Goal: Information Seeking & Learning: Learn about a topic

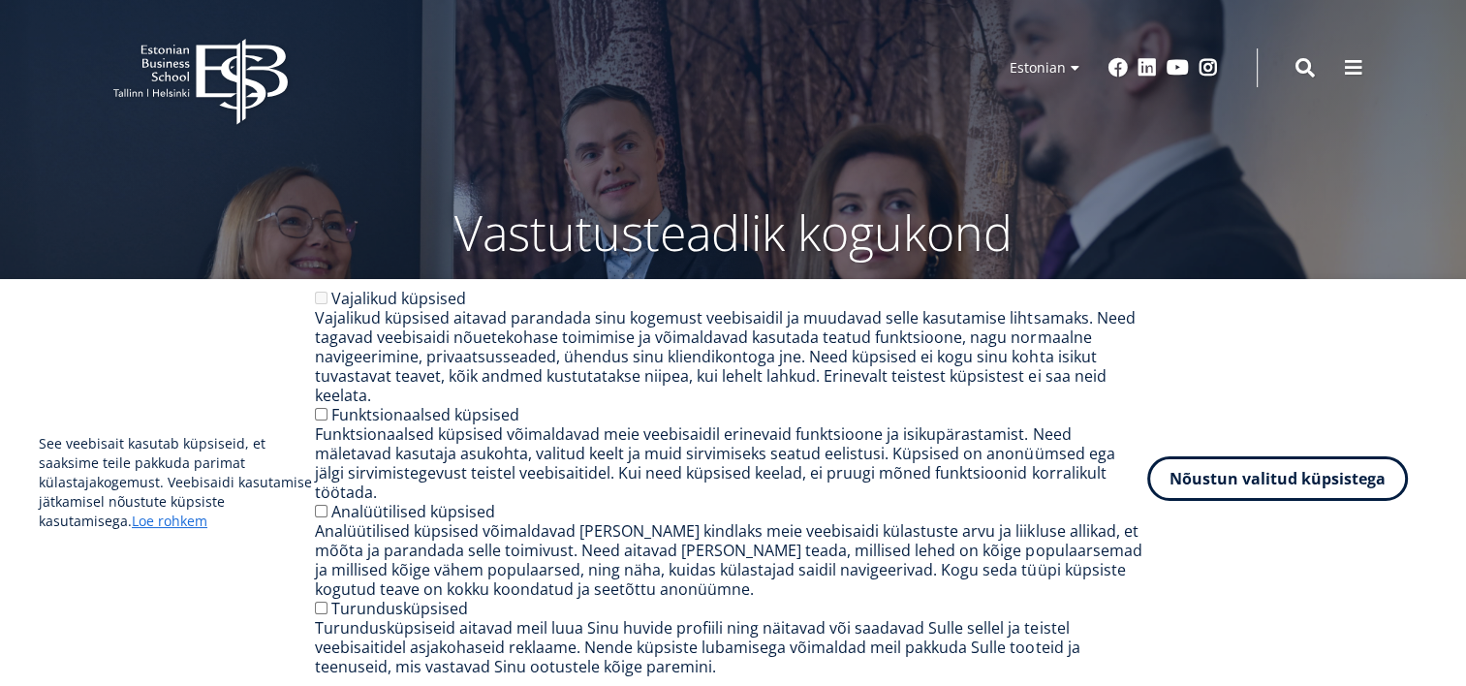
click at [1257, 474] on button "Nõustun valitud küpsistega" at bounding box center [1278, 478] width 261 height 45
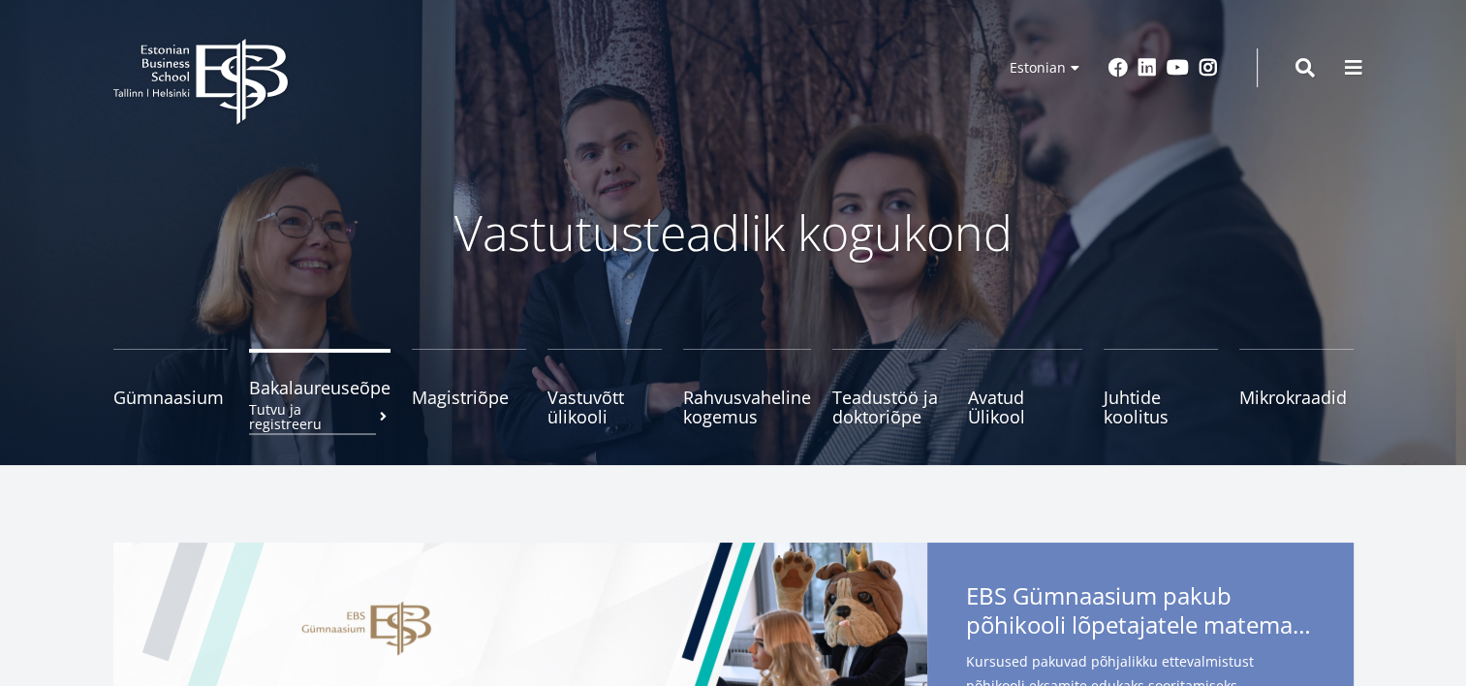
click at [341, 389] on span "Bakalaureuseõpe Tutvu ja registreeru" at bounding box center [320, 387] width 142 height 19
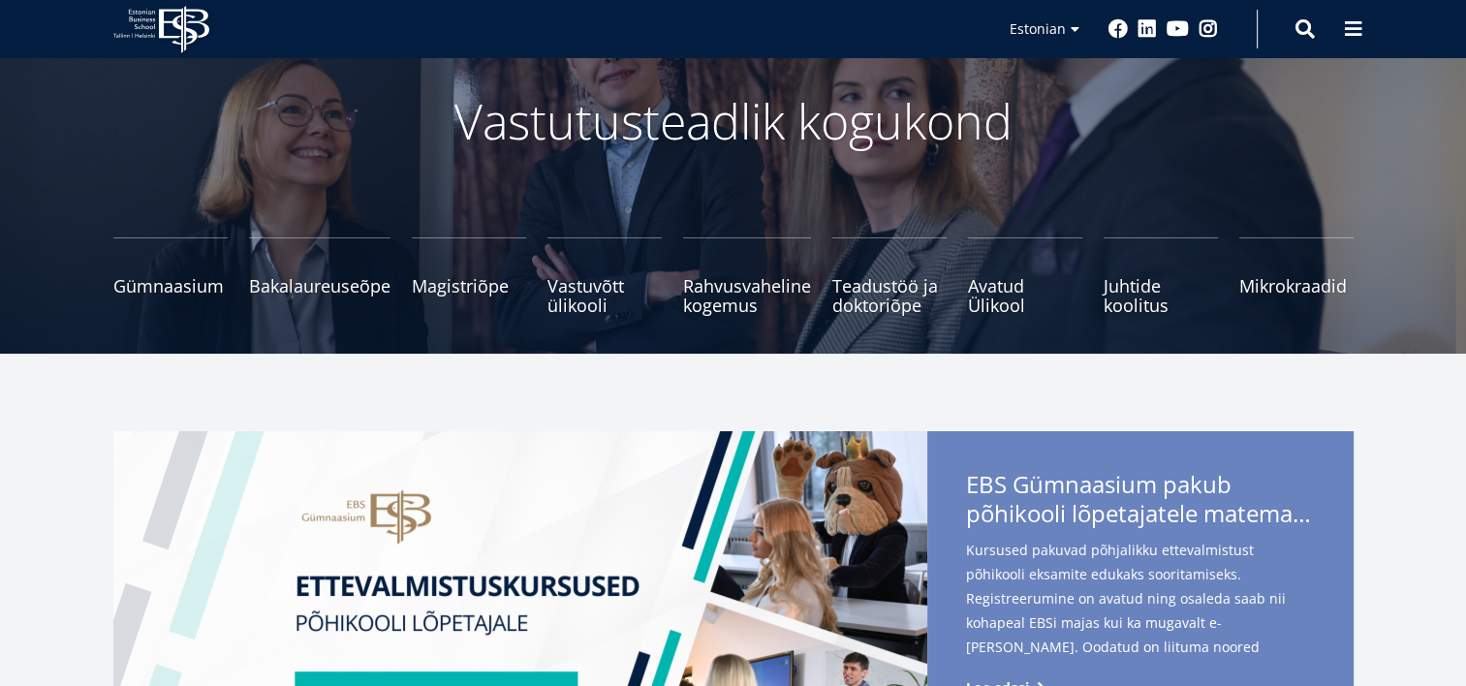
scroll to position [202, 0]
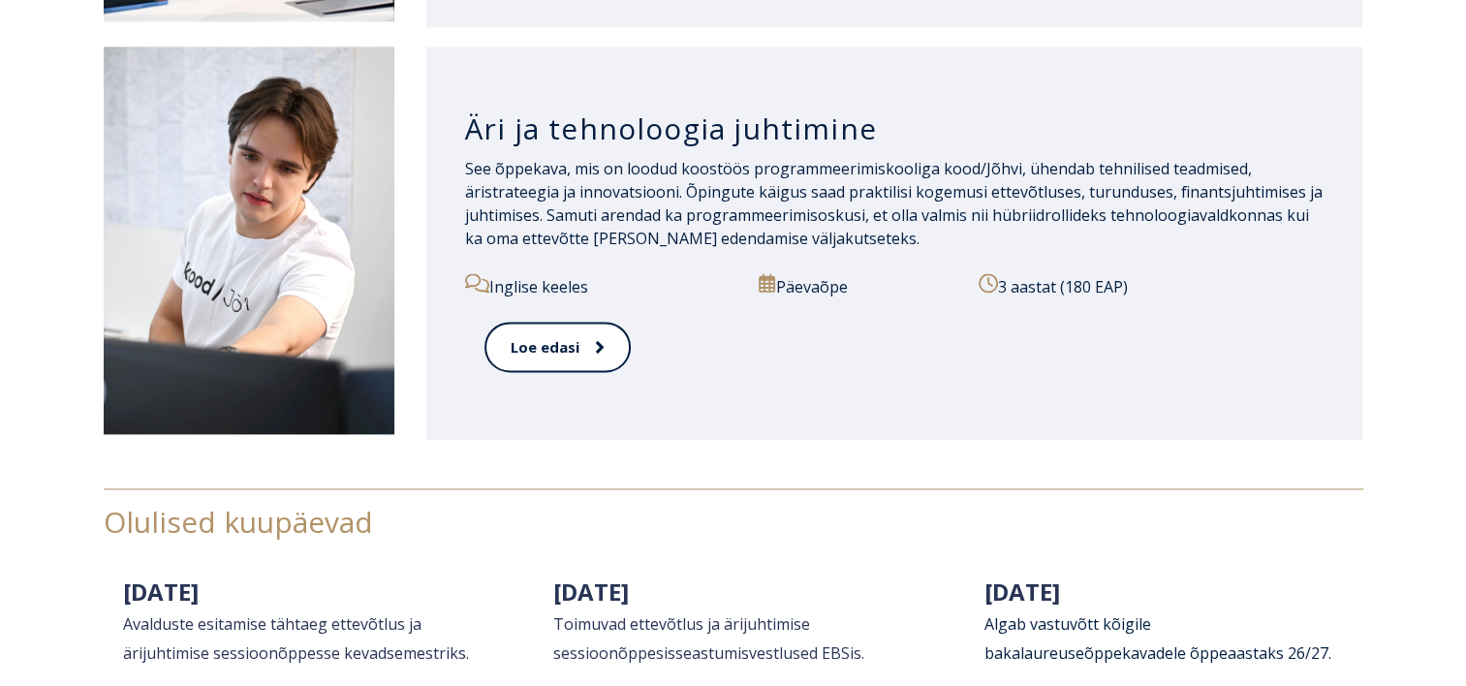
scroll to position [2520, 0]
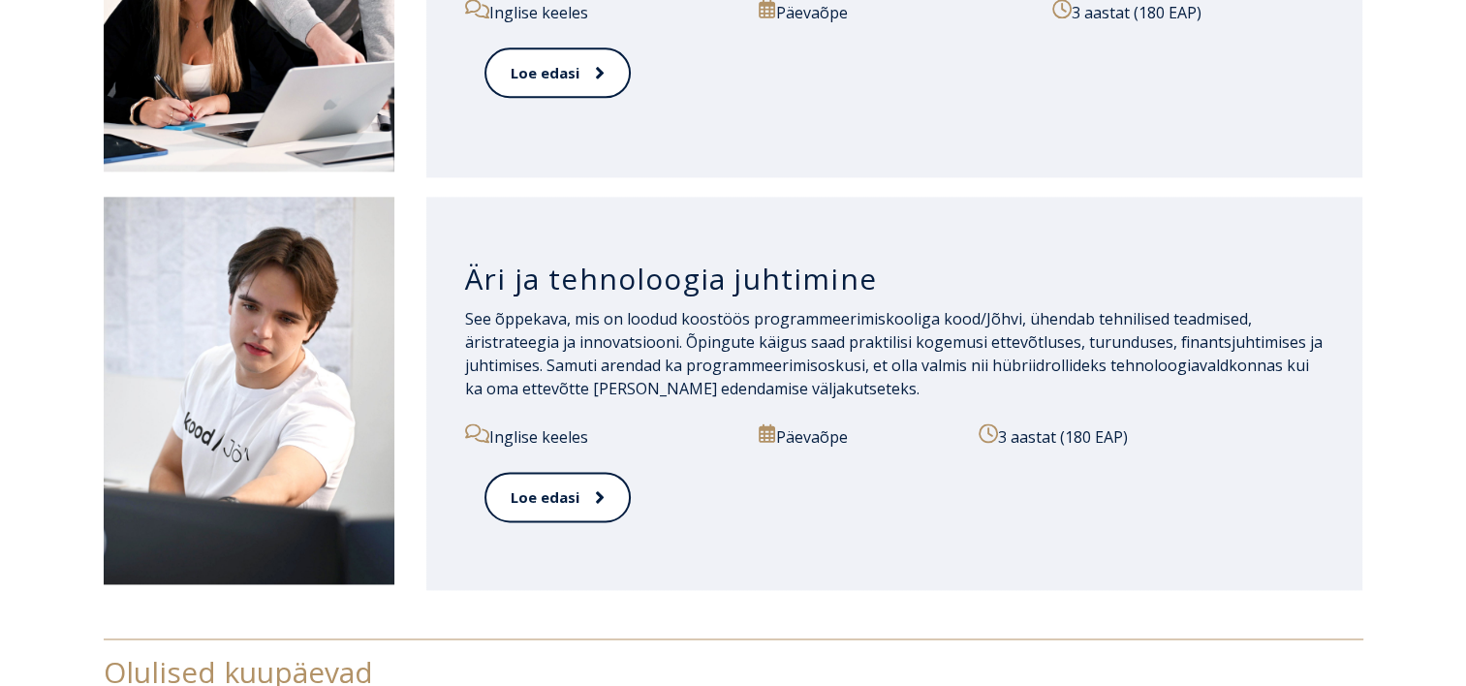
click at [500, 275] on h3 "Äri ja tehnoloogia juhtimine" at bounding box center [895, 279] width 860 height 37
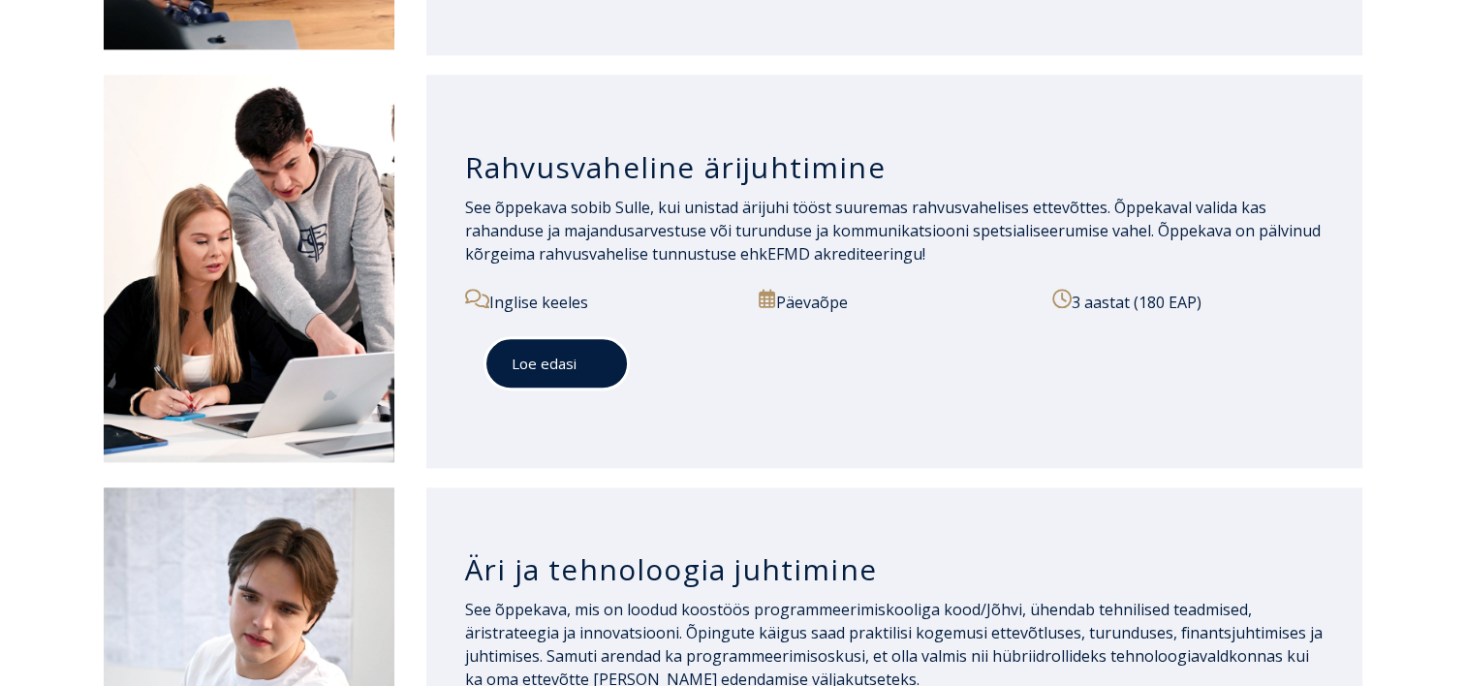
click at [562, 359] on link "Loe edasi" at bounding box center [557, 363] width 144 height 53
